Goal: Task Accomplishment & Management: Manage account settings

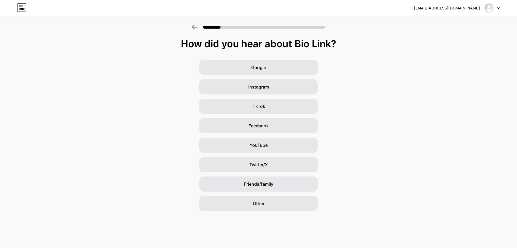
click at [195, 29] on icon at bounding box center [195, 27] width 6 height 5
click at [197, 28] on icon at bounding box center [195, 27] width 6 height 5
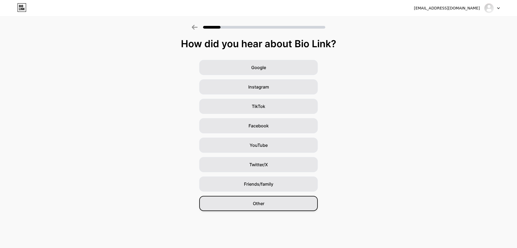
click at [272, 203] on div "Other" at bounding box center [258, 203] width 119 height 15
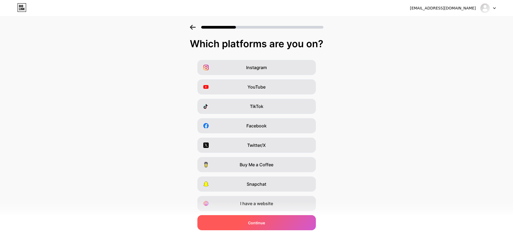
click at [258, 222] on span "Continue" at bounding box center [256, 223] width 17 height 6
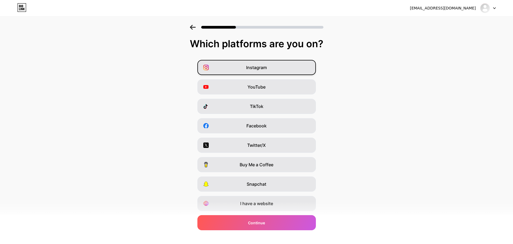
click at [242, 71] on div "Instagram" at bounding box center [256, 67] width 119 height 15
click at [241, 109] on div "TikTok" at bounding box center [256, 106] width 119 height 15
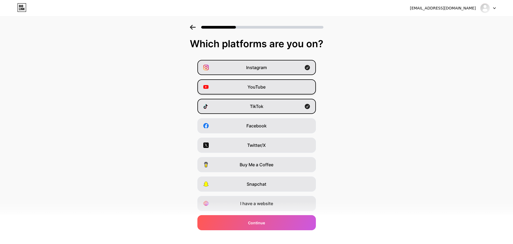
click at [241, 85] on div "YouTube" at bounding box center [256, 86] width 119 height 15
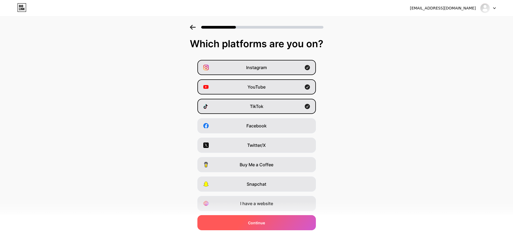
click at [228, 224] on div "Continue" at bounding box center [256, 222] width 119 height 15
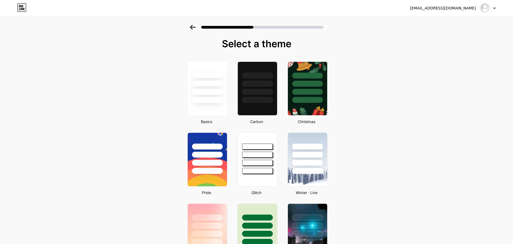
click at [223, 101] on div at bounding box center [208, 100] width 32 height 6
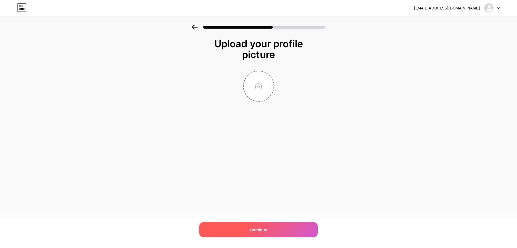
click at [249, 230] on div "Continue" at bounding box center [258, 229] width 119 height 15
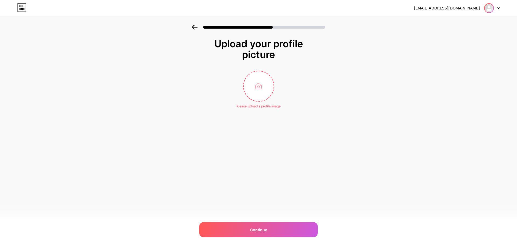
click at [493, 9] on img at bounding box center [489, 8] width 9 height 9
click at [495, 8] on div at bounding box center [492, 8] width 16 height 10
click at [493, 8] on img at bounding box center [489, 8] width 9 height 9
click at [446, 24] on li "Logout" at bounding box center [466, 22] width 67 height 15
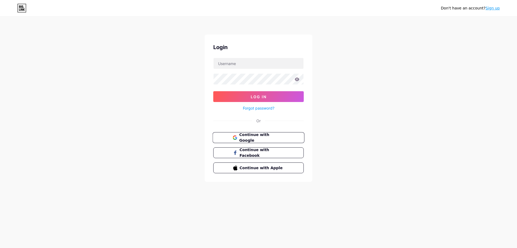
click at [261, 141] on button "Continue with Google" at bounding box center [259, 137] width 92 height 11
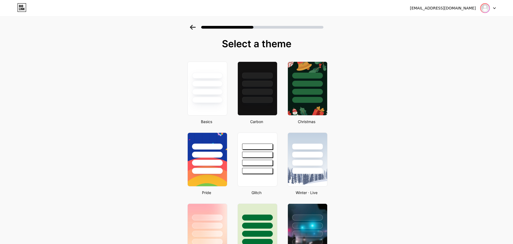
click at [485, 8] on img at bounding box center [485, 8] width 9 height 9
click at [453, 21] on li "Logout" at bounding box center [462, 22] width 67 height 15
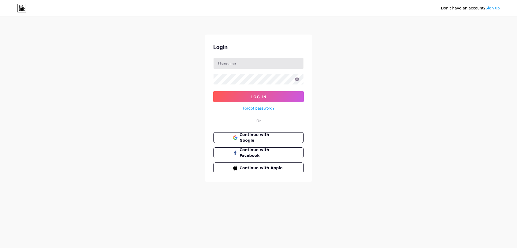
drag, startPoint x: 259, startPoint y: 58, endPoint x: 257, endPoint y: 60, distance: 2.8
click at [258, 58] on div at bounding box center [258, 63] width 91 height 11
click at [257, 60] on input "text" at bounding box center [259, 63] width 90 height 11
click at [213, 91] on button "Log In" at bounding box center [258, 96] width 91 height 11
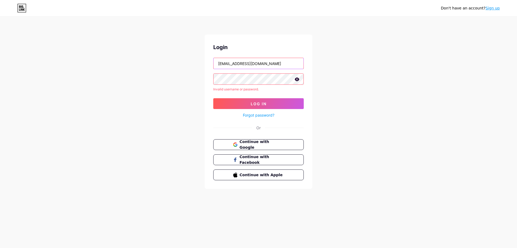
click at [269, 61] on input "[EMAIL_ADDRESS][DOMAIN_NAME]" at bounding box center [259, 63] width 90 height 11
type input "a"
click at [258, 59] on input "text" at bounding box center [259, 63] width 90 height 11
type input "[EMAIL_ADDRESS][DOMAIN_NAME]"
click at [259, 99] on button "Log In" at bounding box center [258, 103] width 91 height 11
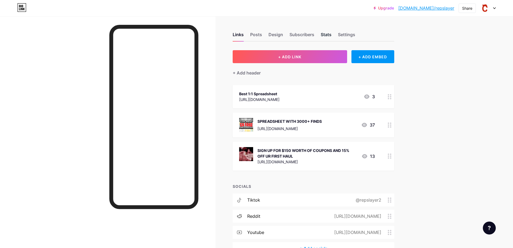
click at [329, 35] on div "Stats" at bounding box center [326, 36] width 11 height 10
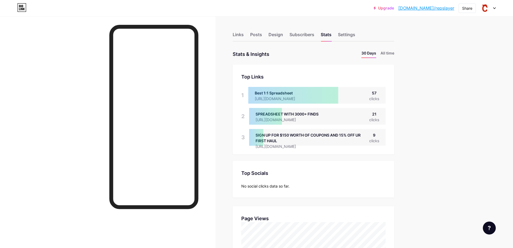
click at [322, 90] on div at bounding box center [293, 95] width 90 height 17
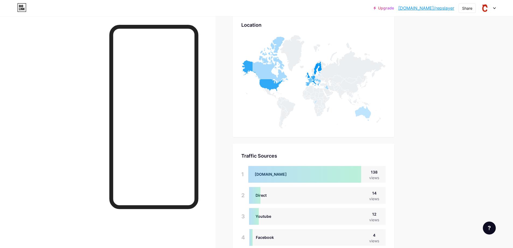
scroll to position [323, 0]
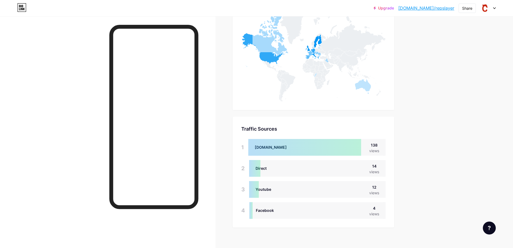
click at [276, 149] on div at bounding box center [304, 147] width 113 height 17
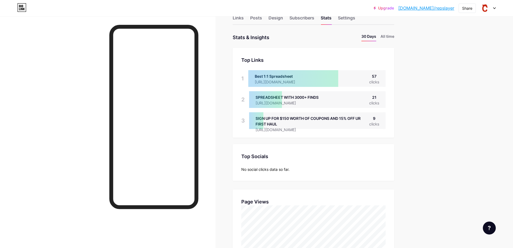
scroll to position [0, 0]
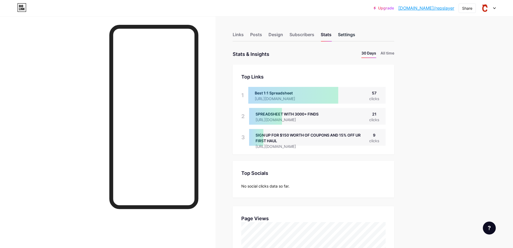
click at [346, 37] on div "Settings" at bounding box center [346, 36] width 17 height 10
